Goal: Information Seeking & Learning: Learn about a topic

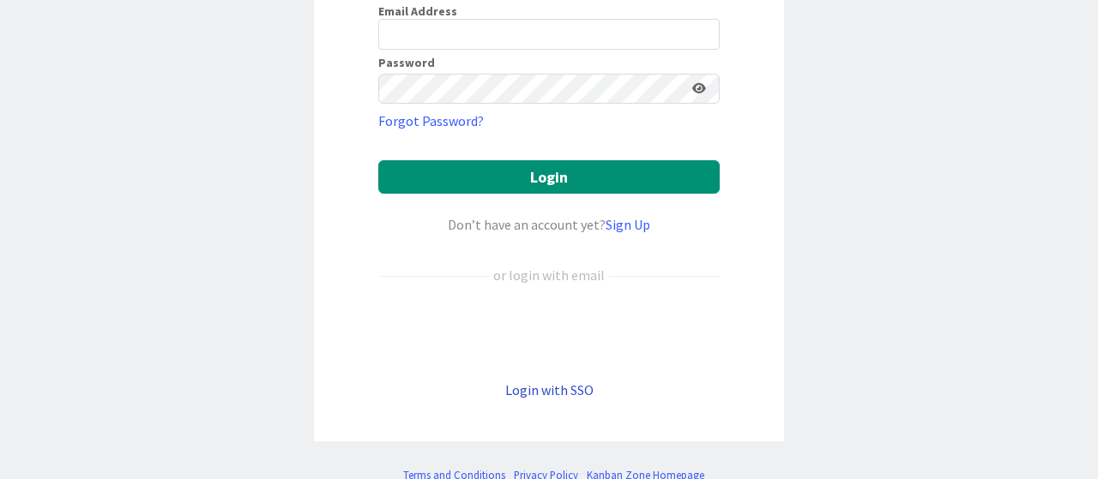
click at [530, 393] on link "Login with SSO" at bounding box center [549, 390] width 88 height 17
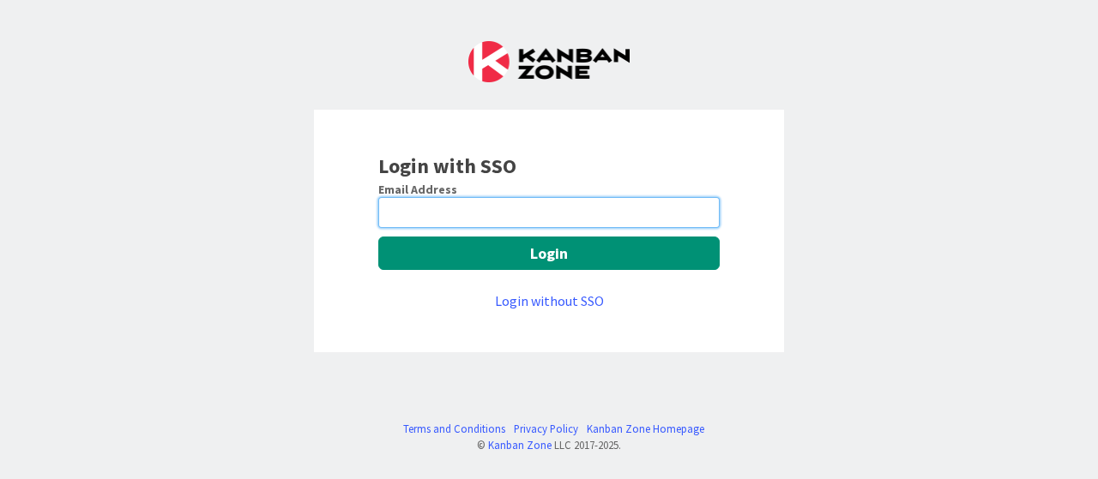
click at [454, 211] on input "email" at bounding box center [548, 212] width 341 height 31
type input "[EMAIL_ADDRESS][DOMAIN_NAME]"
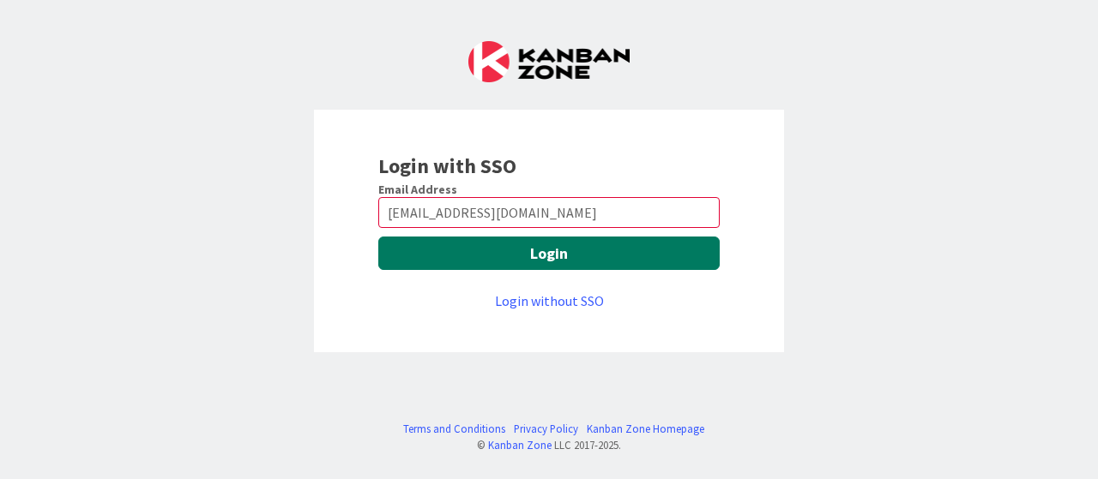
click at [506, 251] on button "Login" at bounding box center [548, 253] width 341 height 33
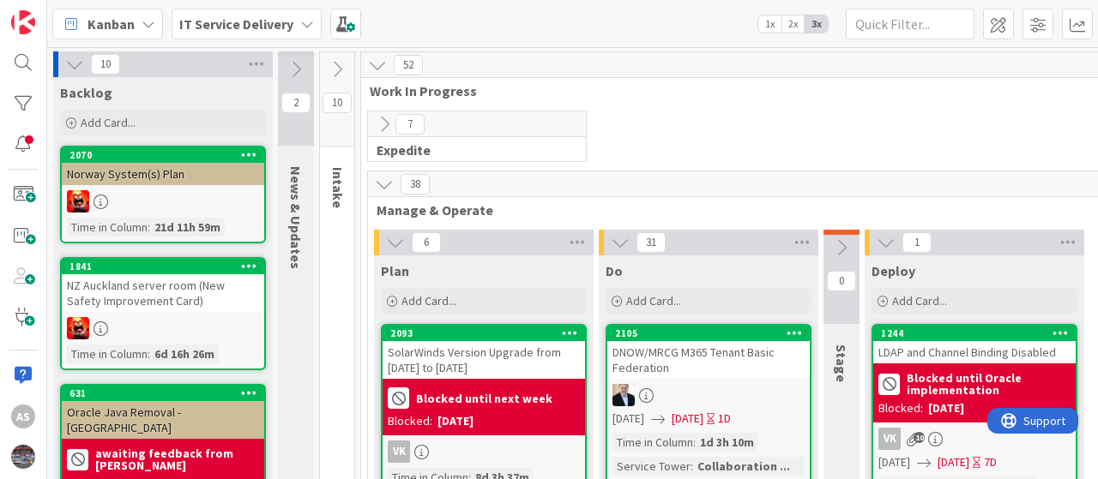
click at [304, 18] on icon at bounding box center [307, 24] width 14 height 14
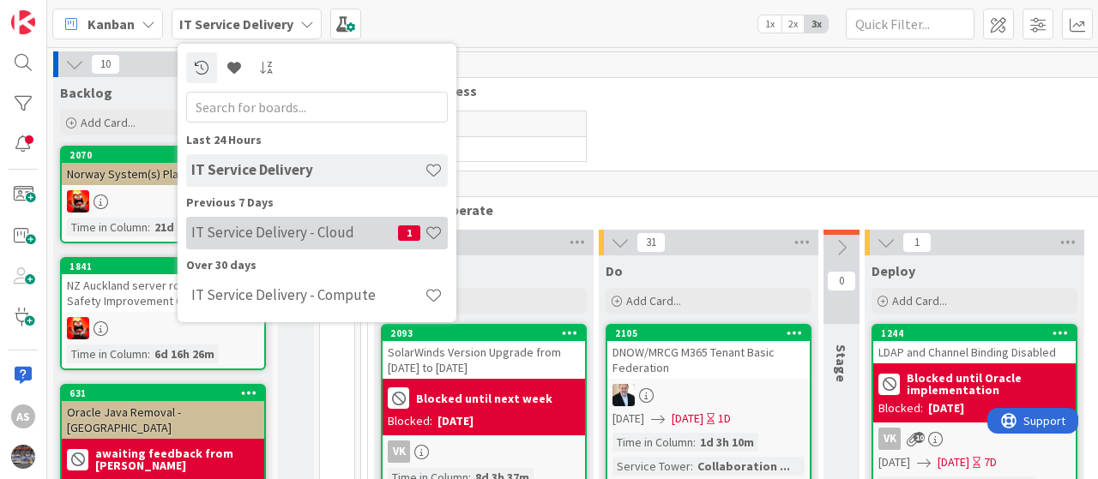
click at [277, 226] on h4 "IT Service Delivery - Cloud" at bounding box center [294, 232] width 207 height 17
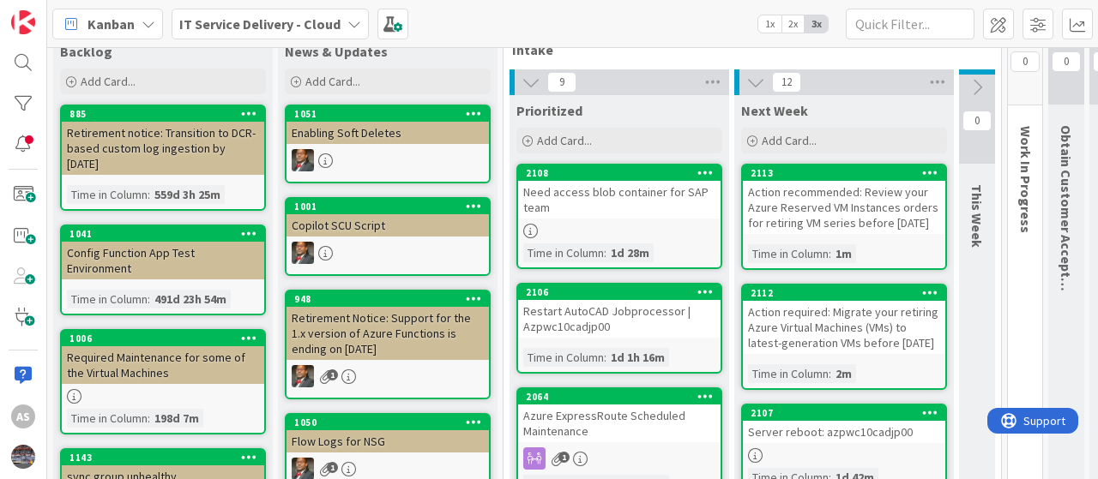
scroll to position [58, 0]
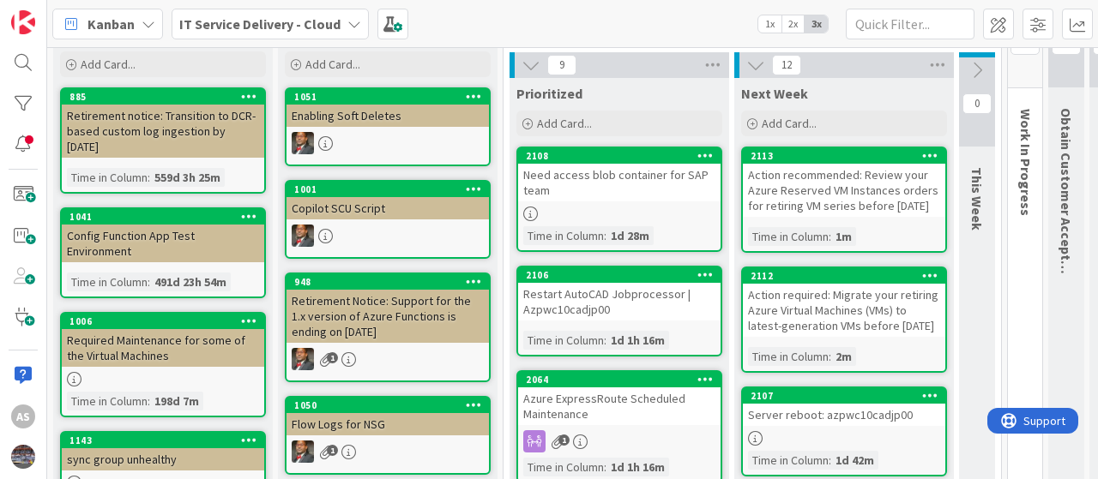
click at [1097, 95] on div "8 Backlog Add Card... 885 Retirement notice: Transition to DCR-based custom log…" at bounding box center [572, 263] width 1051 height 432
click at [652, 208] on div at bounding box center [619, 214] width 202 height 15
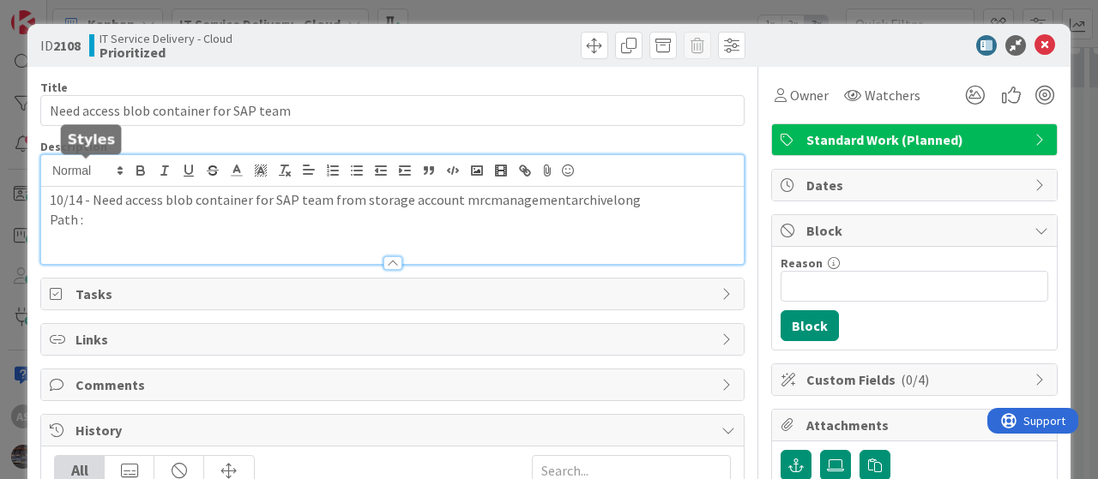
click at [51, 171] on div "10/14 - Need access blob container for SAP team from storage account mrcmanagem…" at bounding box center [392, 209] width 702 height 109
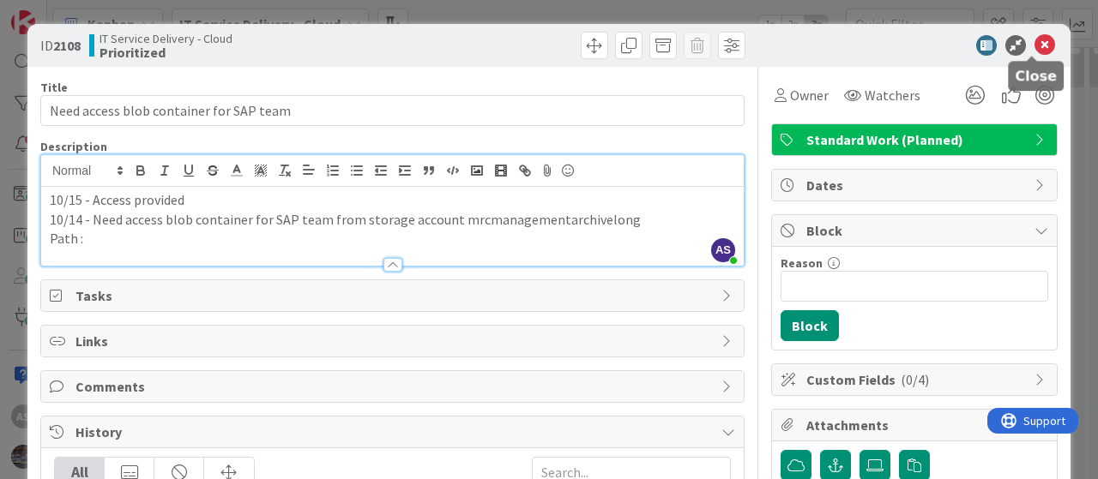
click at [1034, 44] on icon at bounding box center [1044, 45] width 21 height 21
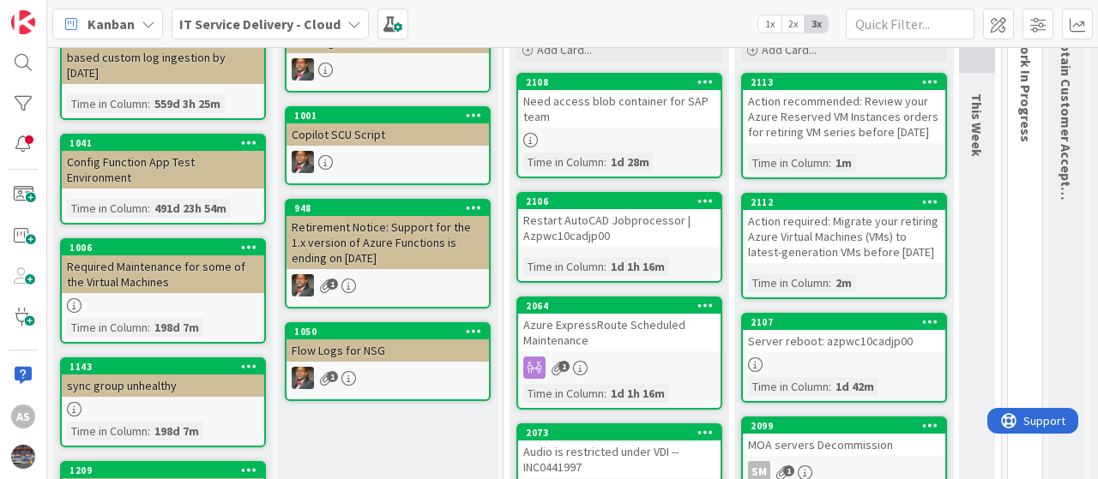
scroll to position [137, 0]
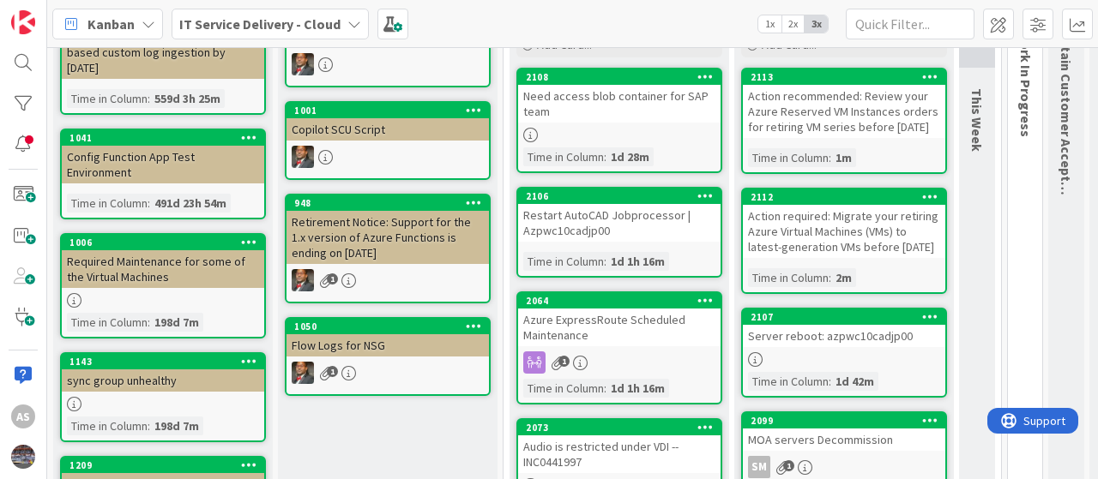
click at [641, 343] on div "Azure ExpressRoute Scheduled Maintenance" at bounding box center [619, 328] width 202 height 38
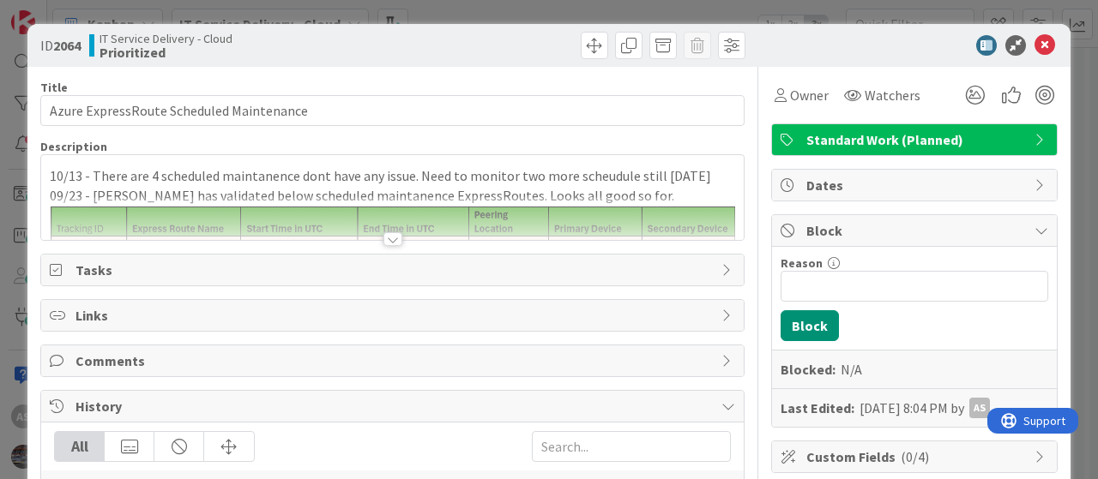
click at [383, 240] on div at bounding box center [392, 239] width 19 height 14
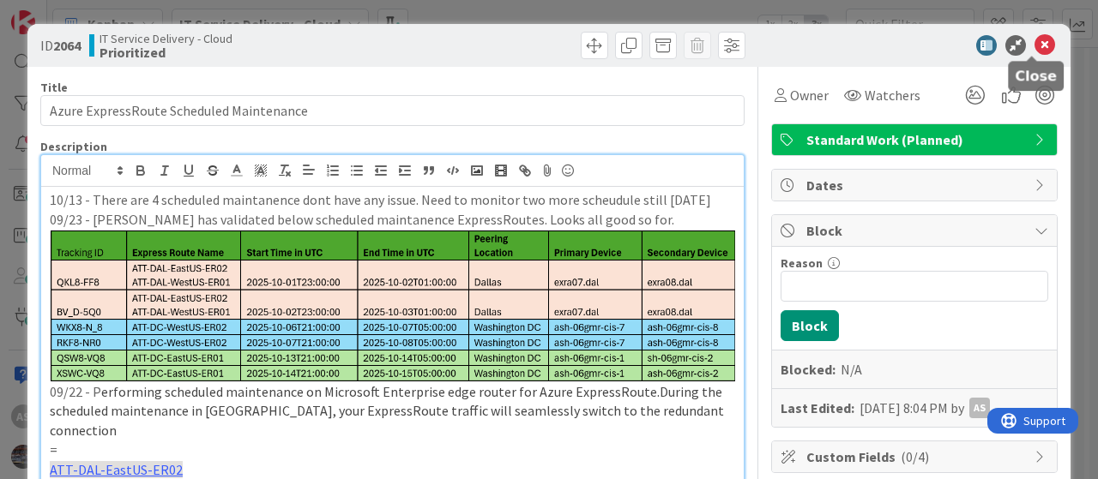
click at [1034, 37] on icon at bounding box center [1044, 45] width 21 height 21
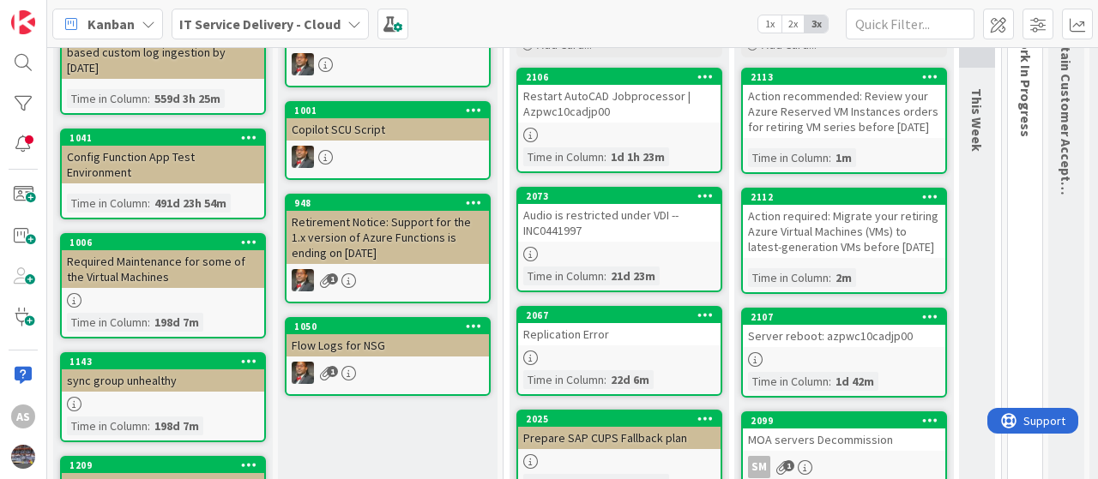
click at [341, 22] on div "IT Service Delivery - Cloud" at bounding box center [270, 24] width 197 height 31
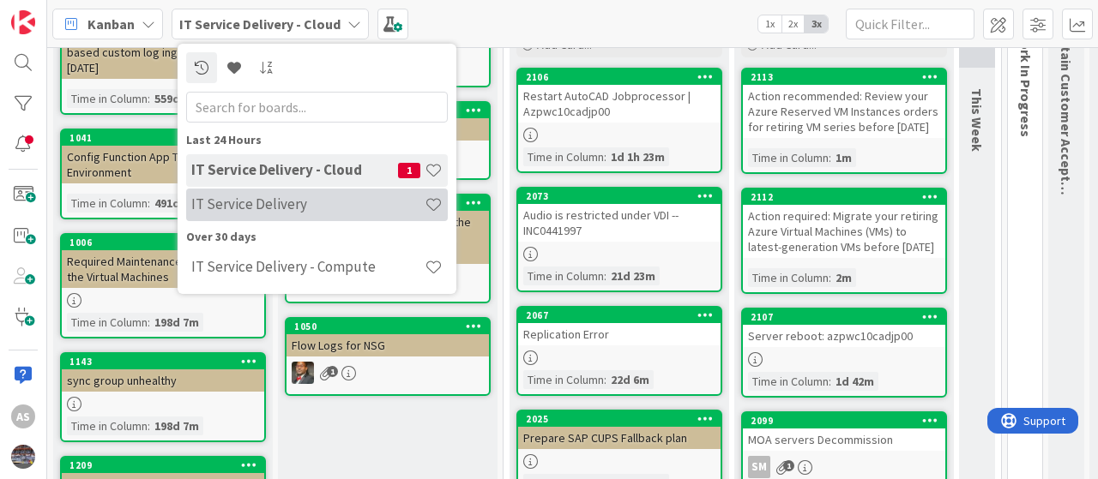
click at [264, 202] on h4 "IT Service Delivery" at bounding box center [307, 204] width 233 height 17
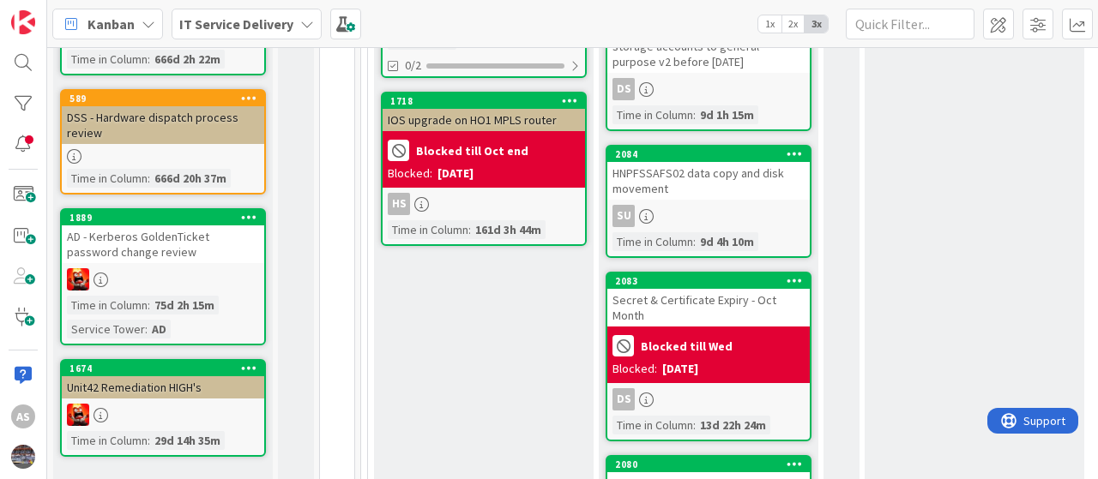
scroll to position [1167, 0]
